Goal: Task Accomplishment & Management: Manage account settings

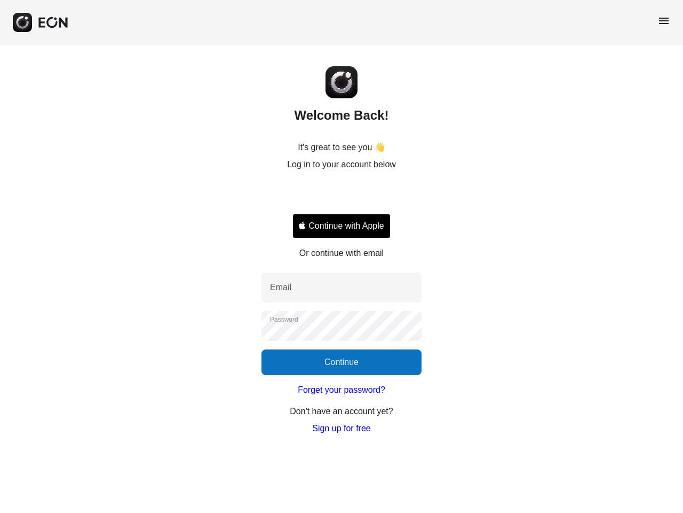
click at [41, 22] on icon "button" at bounding box center [41, 23] width 6 height 10
click at [664, 21] on span "menu" at bounding box center [664, 20] width 13 height 13
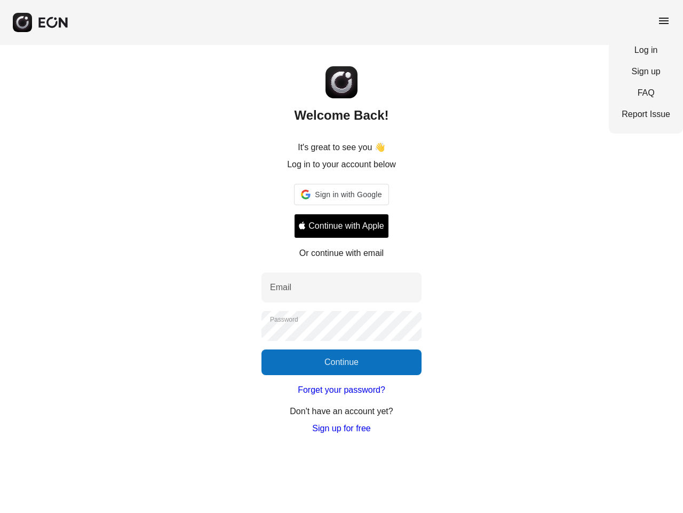
click at [342, 226] on button "Continue with Apple" at bounding box center [341, 226] width 94 height 25
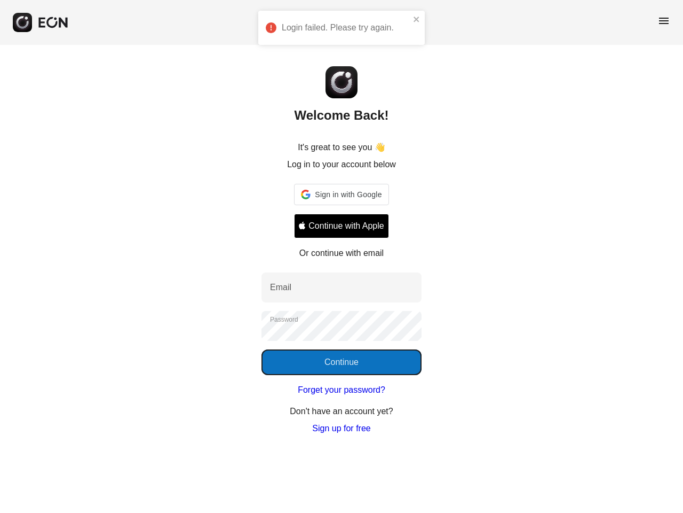
click at [342, 362] on button "Continue" at bounding box center [342, 362] width 160 height 26
